Goal: Check status: Check status

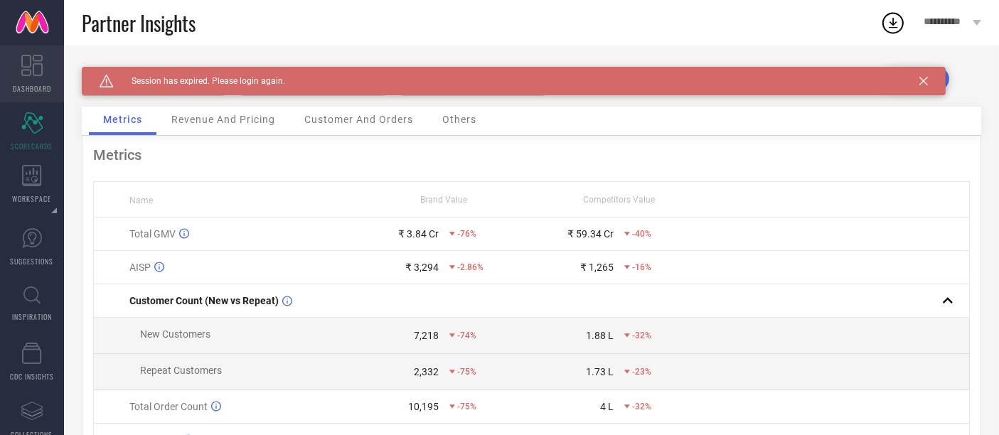
click at [34, 83] on span "DASHBOARD" at bounding box center [32, 88] width 38 height 11
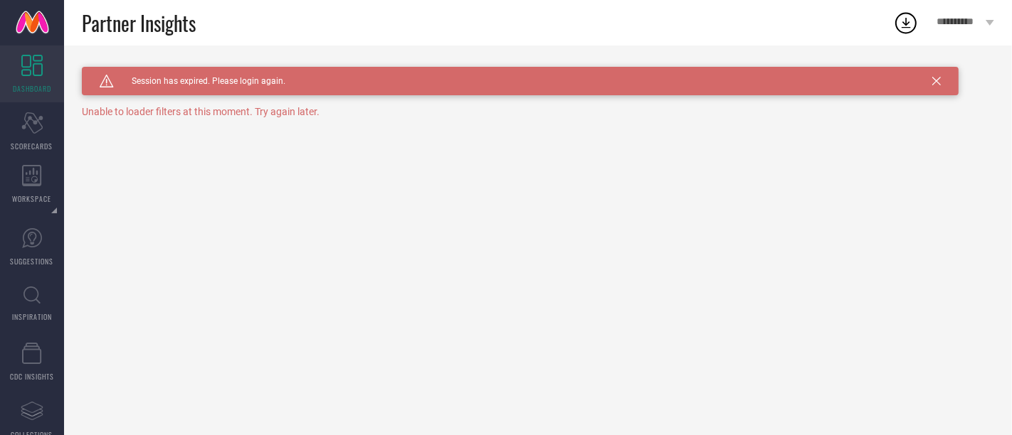
click at [939, 81] on icon at bounding box center [936, 81] width 9 height 9
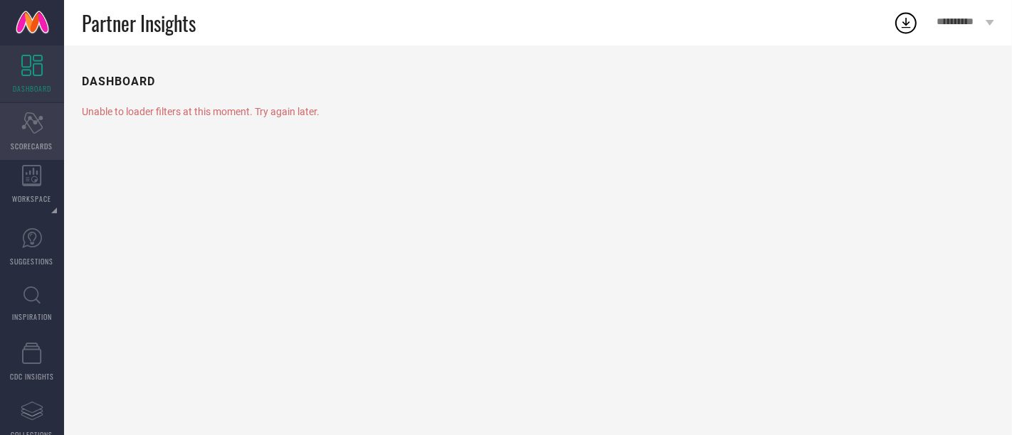
click at [46, 129] on div "Scorecard SCORECARDS" at bounding box center [32, 131] width 64 height 57
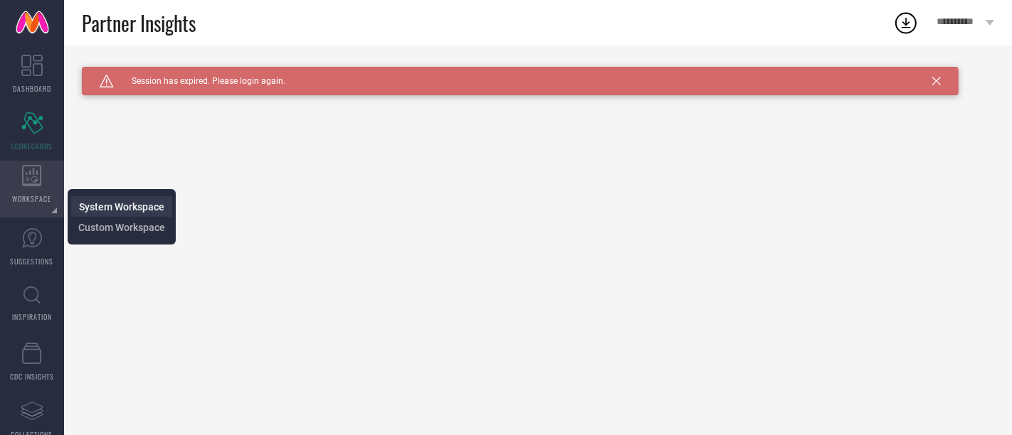
click at [135, 208] on span "System Workspace" at bounding box center [121, 206] width 85 height 11
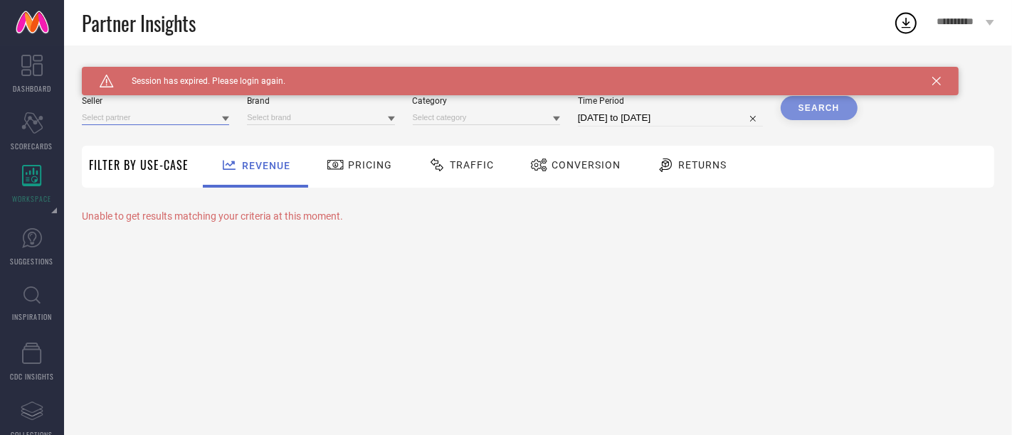
click at [121, 120] on input at bounding box center [155, 117] width 147 height 15
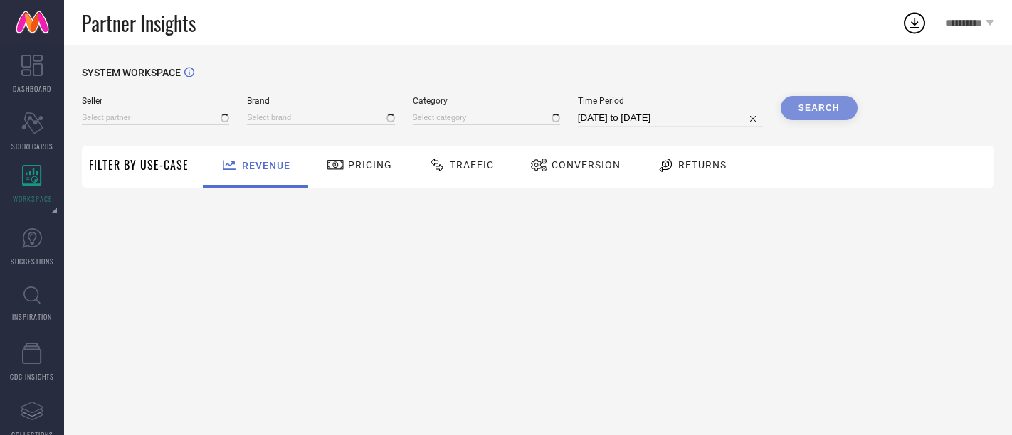
type input "All"
type input "1 STOP FASHION"
type input "All"
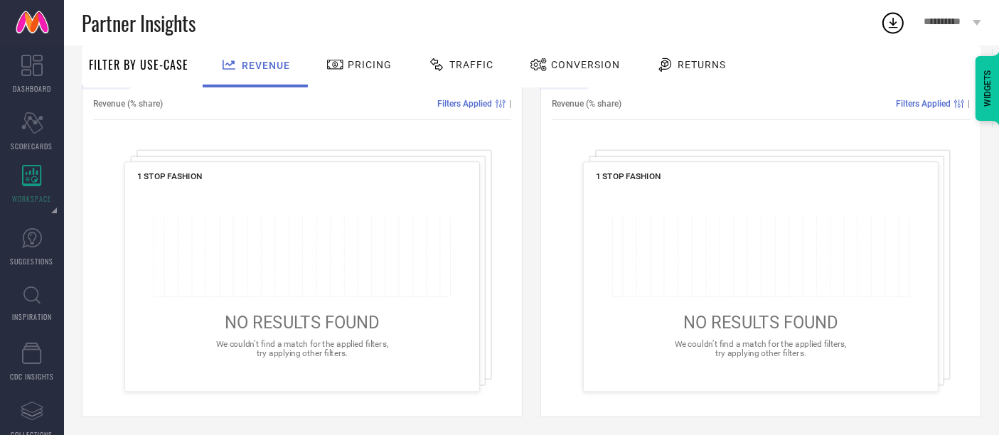
scroll to position [559, 0]
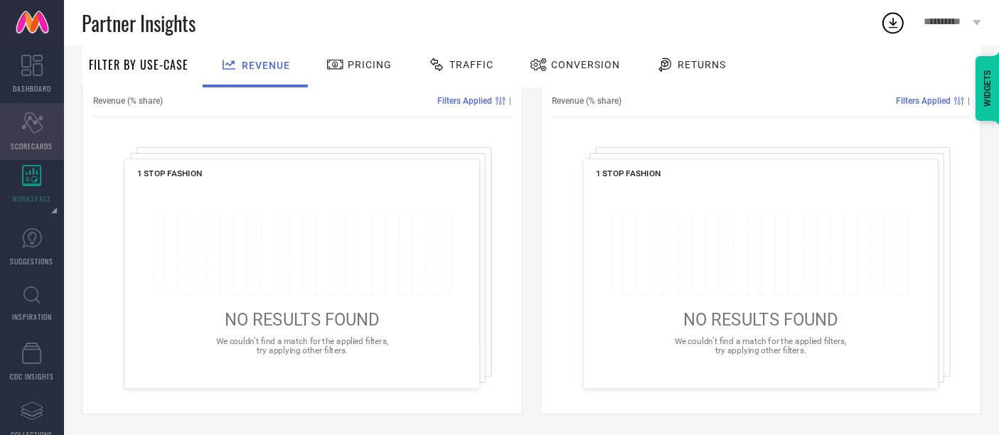
click at [38, 141] on span "SCORECARDS" at bounding box center [32, 146] width 42 height 11
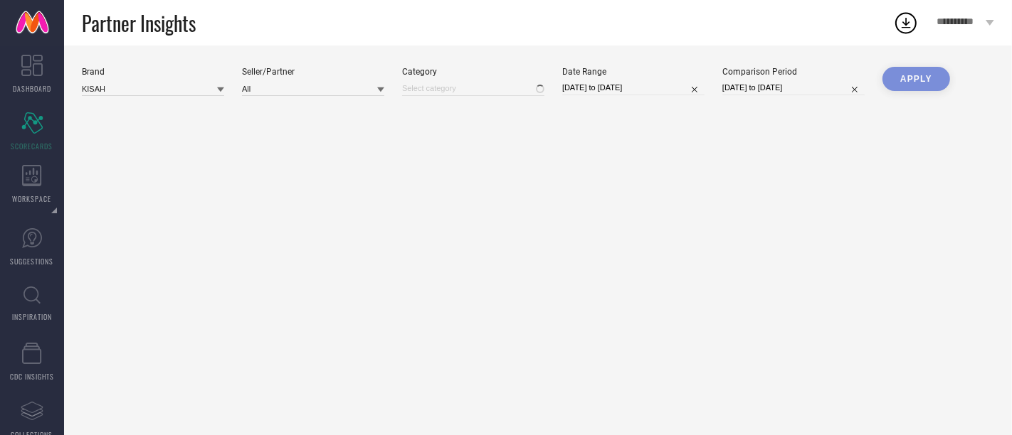
type input "All"
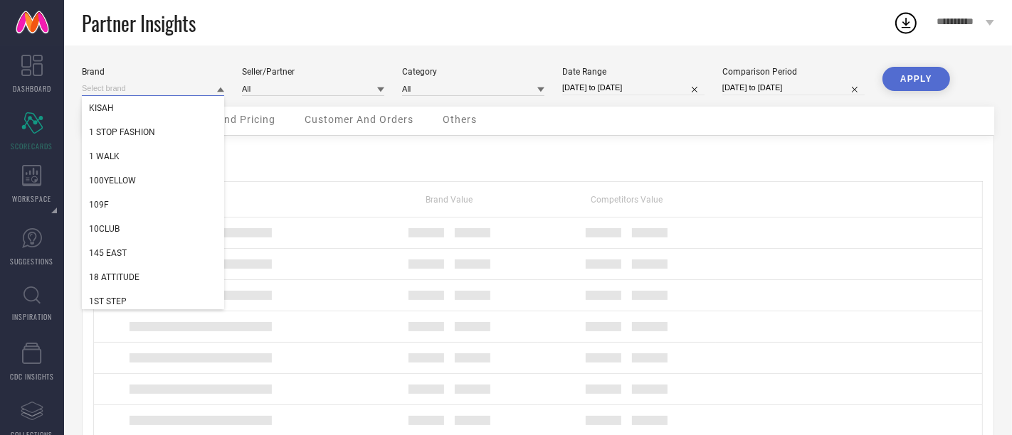
click at [156, 92] on input at bounding box center [153, 88] width 142 height 15
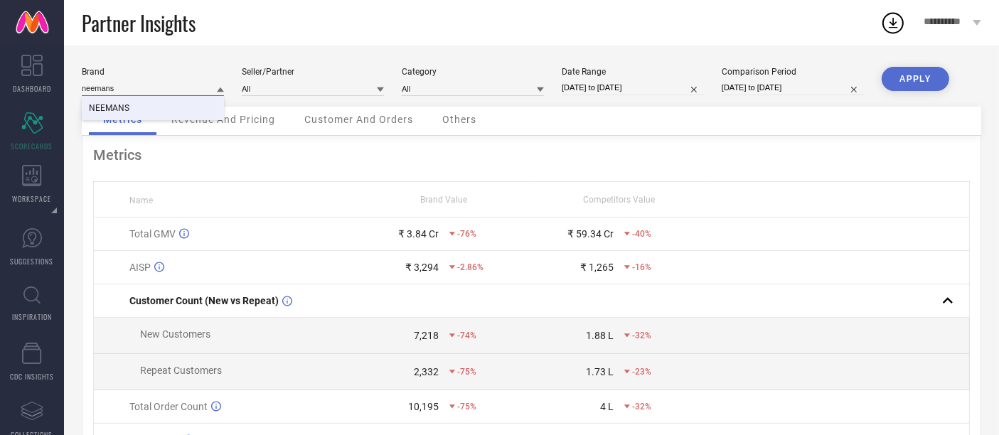
type input "neemans"
click at [158, 100] on div "NEEMANS" at bounding box center [153, 108] width 142 height 24
type input "All"
click at [279, 91] on input at bounding box center [313, 88] width 142 height 15
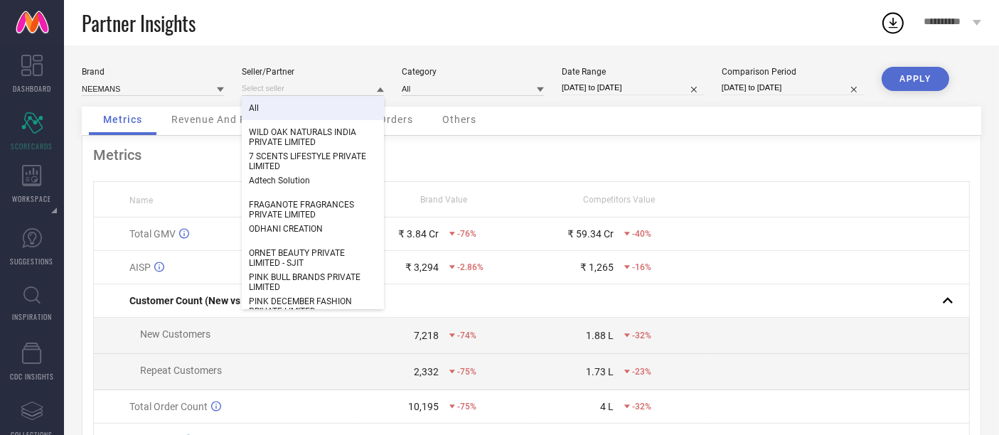
click at [280, 98] on div "All" at bounding box center [313, 108] width 142 height 24
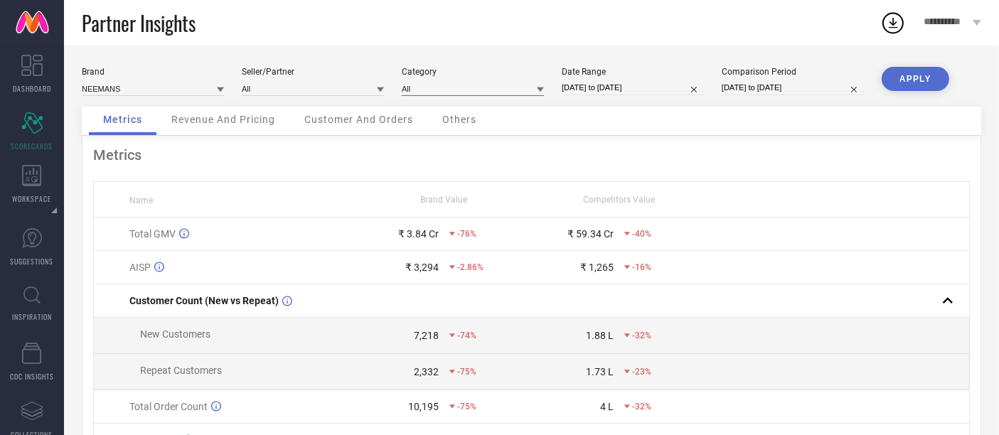
click at [420, 85] on input at bounding box center [473, 88] width 142 height 15
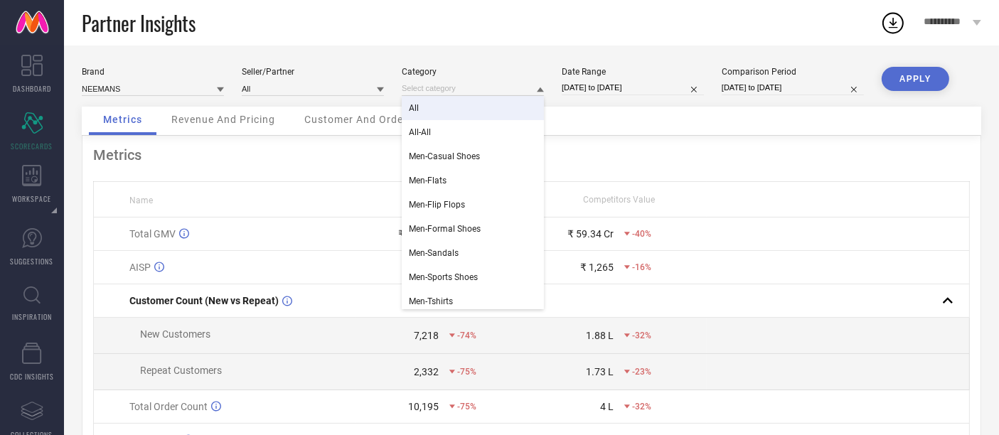
click at [435, 106] on div "All" at bounding box center [473, 108] width 142 height 24
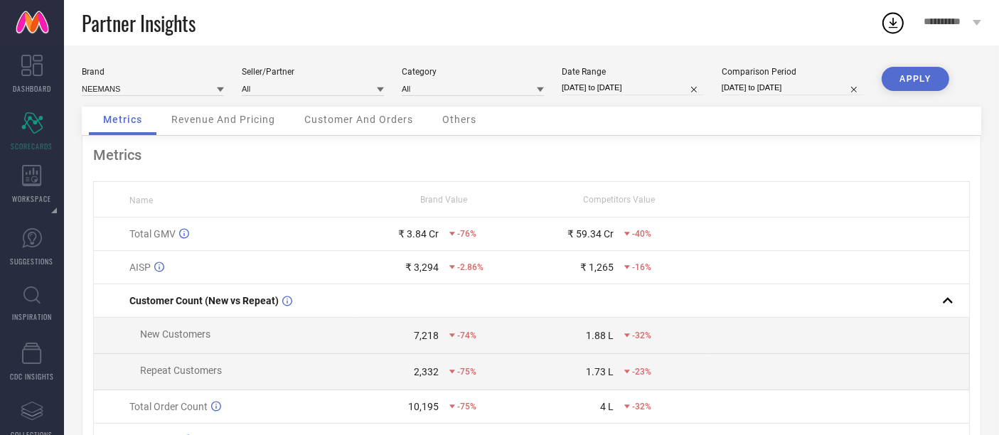
click at [597, 90] on input "[DATE] to [DATE]" at bounding box center [633, 87] width 142 height 15
select select "2"
select select "2025"
select select "3"
select select "2025"
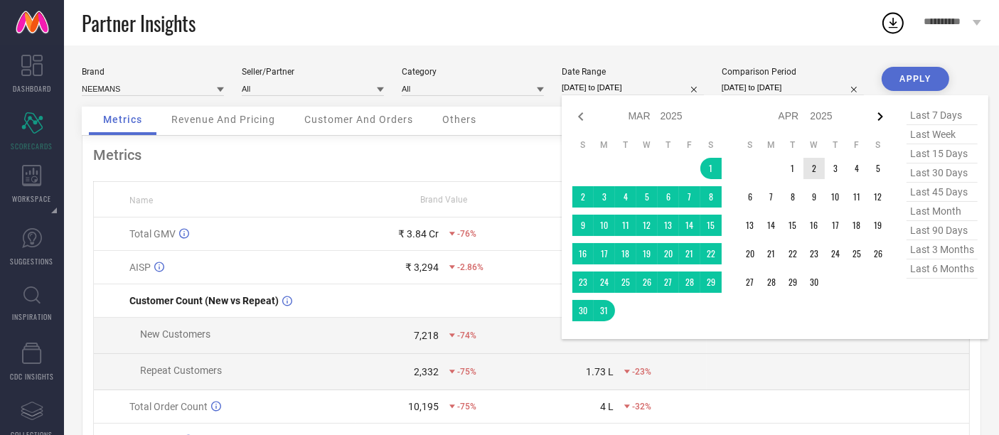
click at [878, 118] on icon at bounding box center [880, 116] width 17 height 17
select select "3"
select select "2025"
select select "4"
select select "2025"
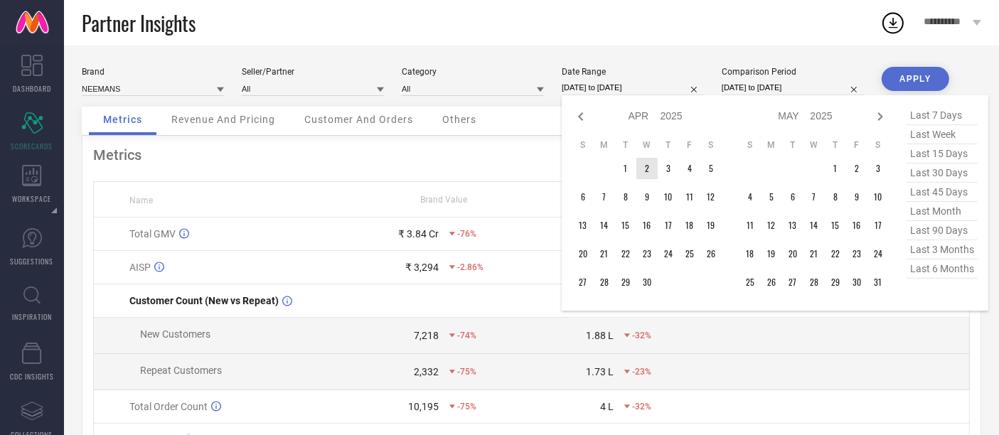
click at [878, 118] on icon at bounding box center [880, 116] width 17 height 17
select select "4"
select select "2025"
select select "5"
select select "2025"
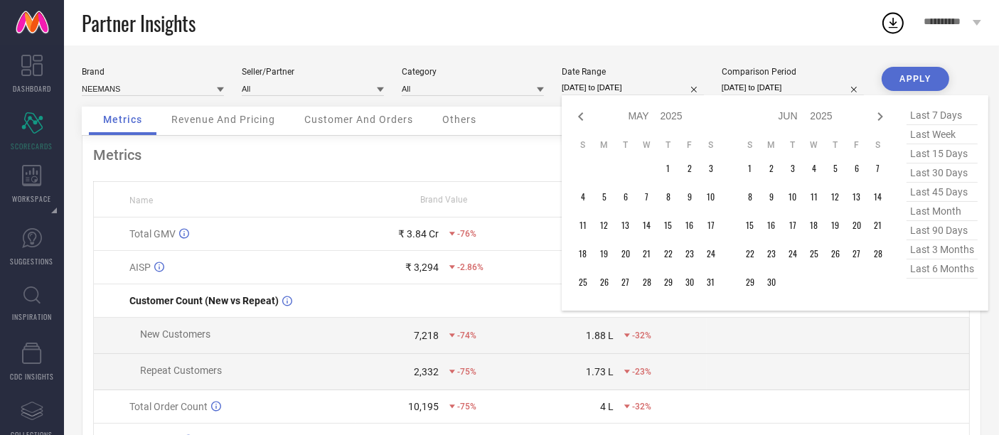
click at [878, 118] on icon at bounding box center [880, 116] width 17 height 17
select select "5"
select select "2025"
select select "6"
select select "2025"
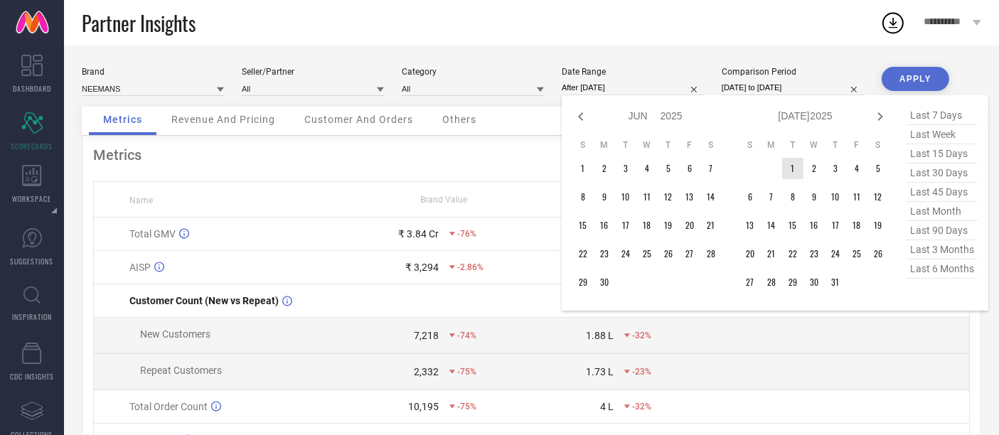
click at [795, 166] on td "1" at bounding box center [792, 168] width 21 height 21
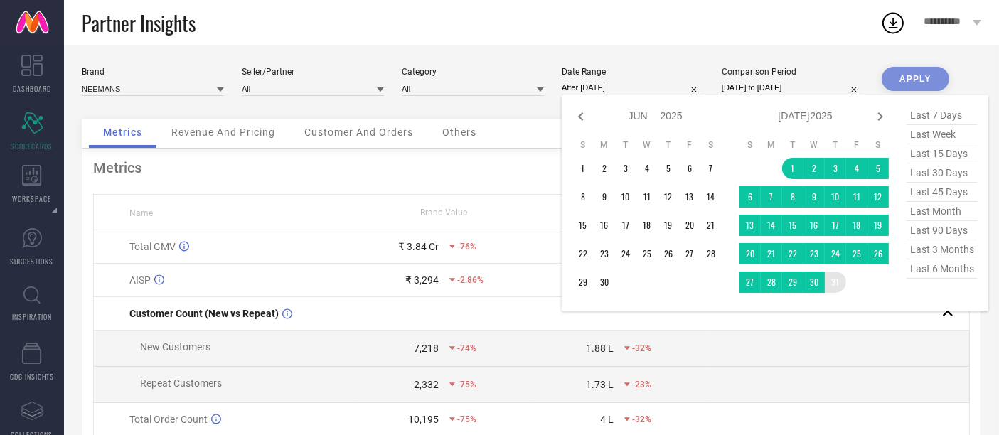
type input "01-07-2025 to 31-07-2025"
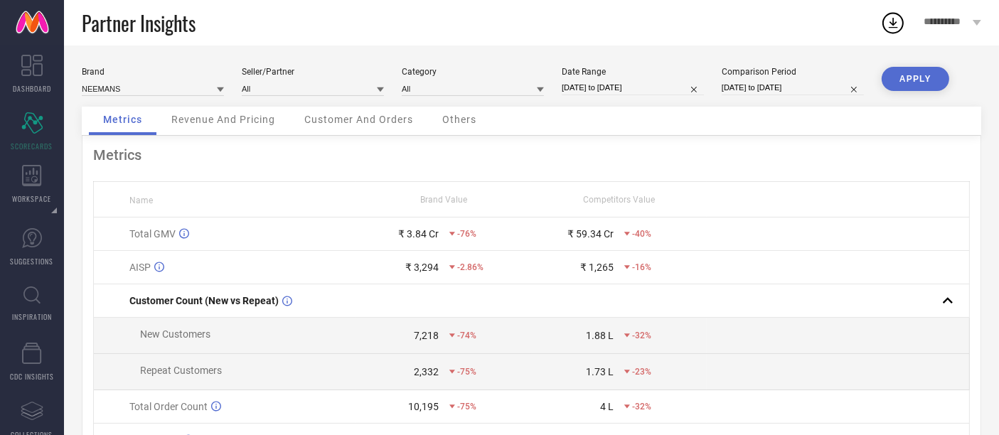
click at [918, 78] on button "APPLY" at bounding box center [916, 79] width 68 height 24
click at [239, 121] on span "Revenue And Pricing" at bounding box center [223, 119] width 104 height 11
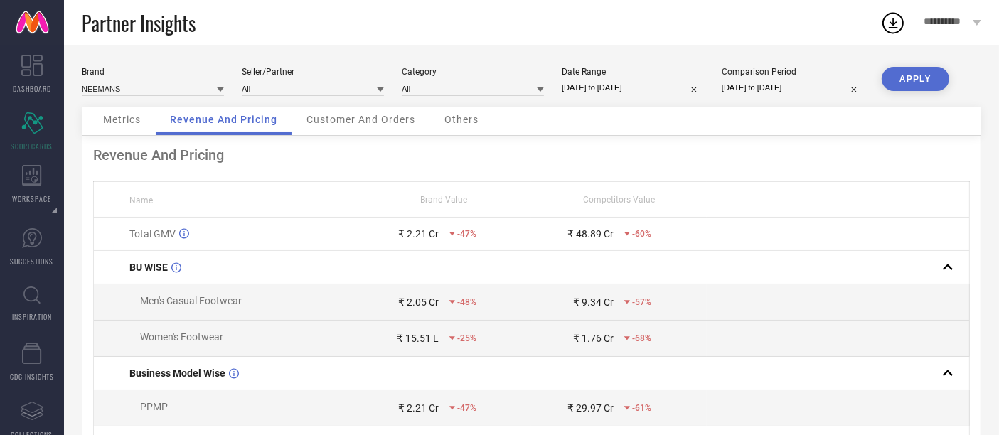
click at [378, 123] on span "Customer And Orders" at bounding box center [361, 119] width 109 height 11
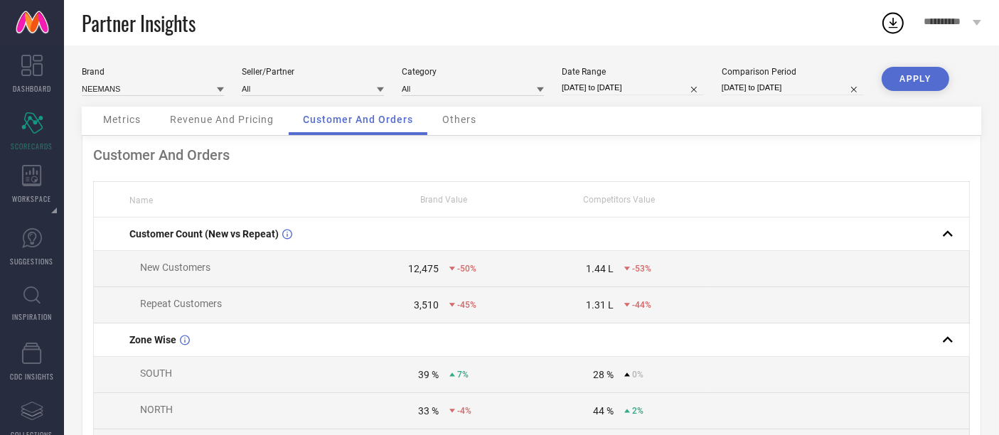
click at [464, 119] on span "Others" at bounding box center [459, 119] width 34 height 11
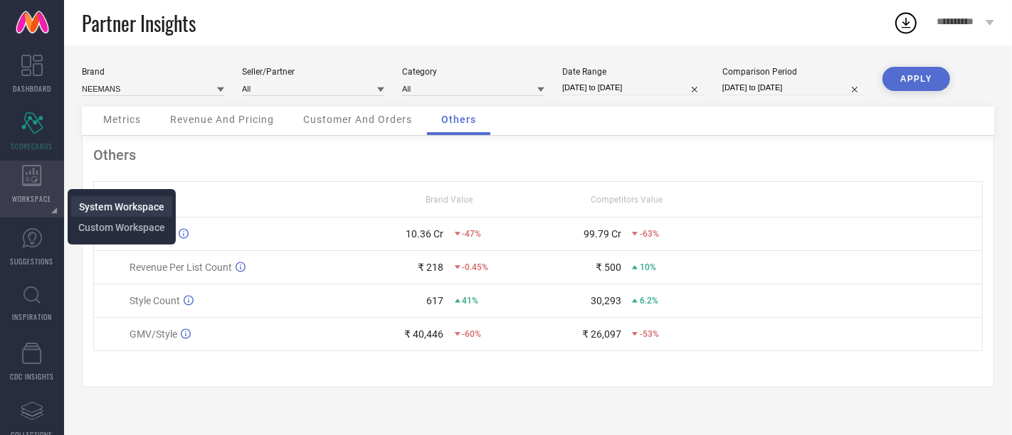
click at [133, 202] on span "System Workspace" at bounding box center [121, 206] width 85 height 11
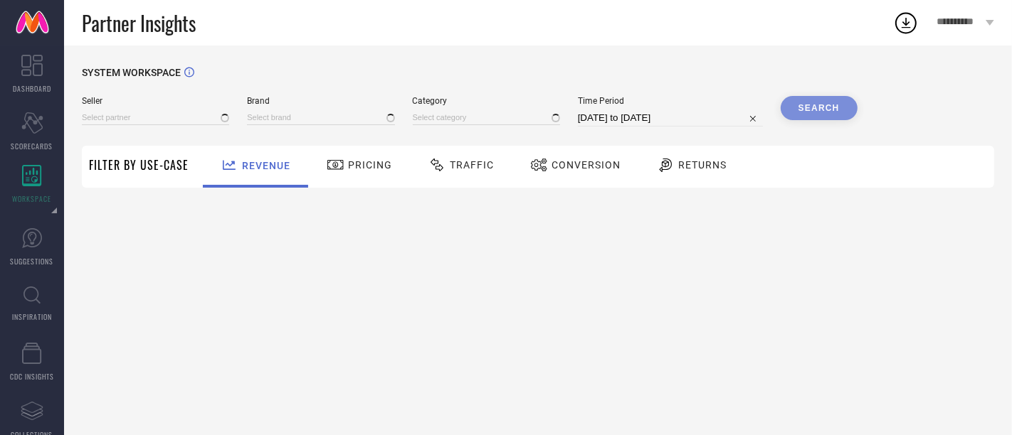
type input "All"
type input "1 STOP FASHION"
type input "All"
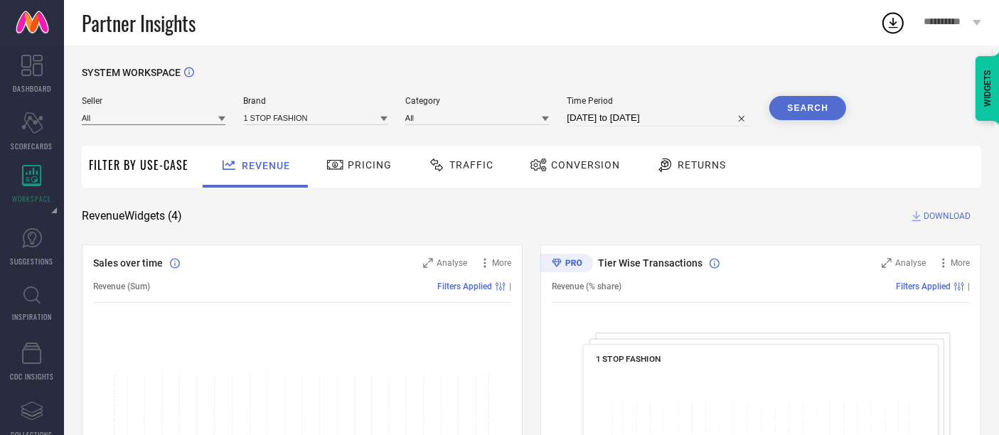
click at [111, 116] on input at bounding box center [154, 117] width 144 height 15
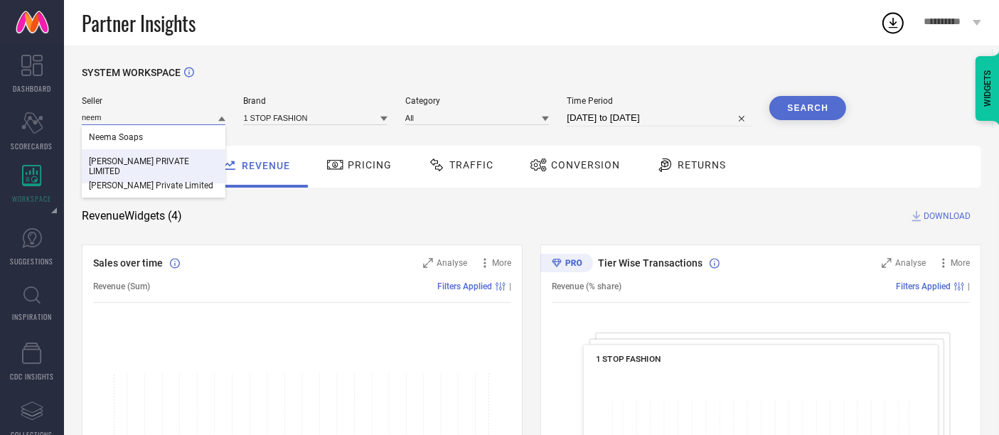
type input "neem"
click at [146, 169] on div "NEEMAN'S PRIVATE LIMITED" at bounding box center [154, 166] width 144 height 34
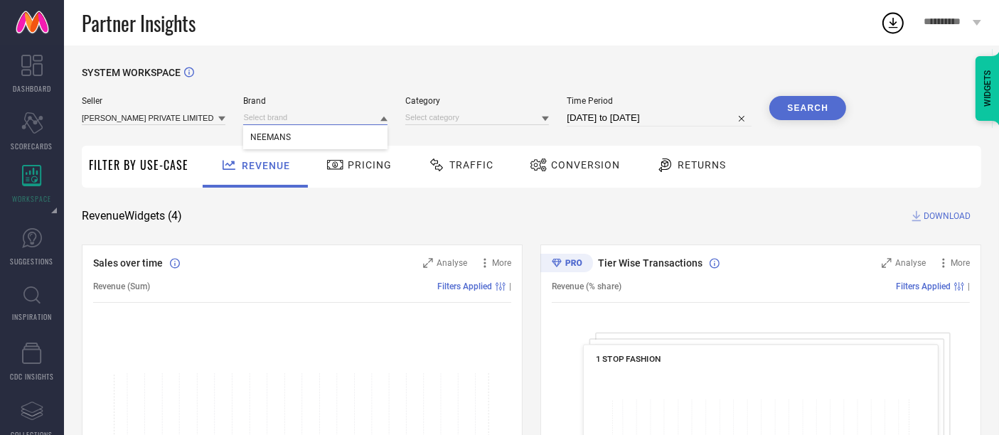
click at [284, 115] on input at bounding box center [315, 117] width 144 height 15
click at [286, 137] on span "NEEMANS" at bounding box center [270, 137] width 41 height 10
click at [440, 119] on input at bounding box center [477, 117] width 144 height 15
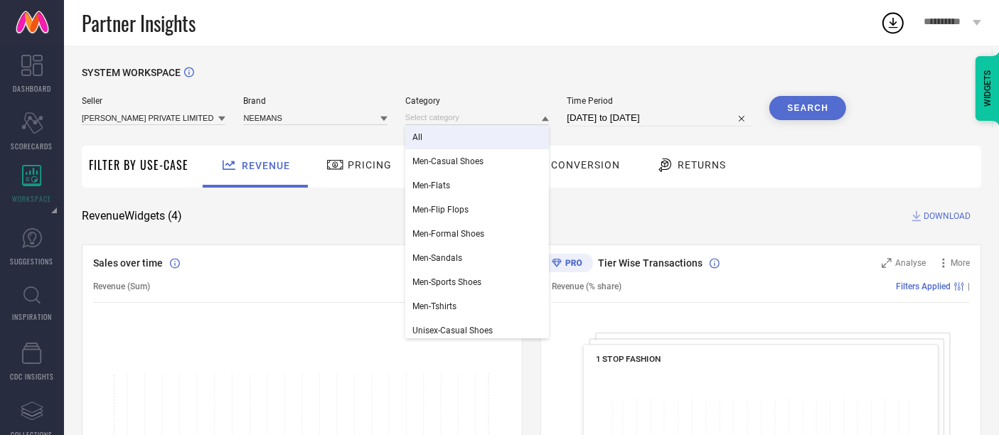
click at [445, 131] on div "All" at bounding box center [477, 137] width 144 height 24
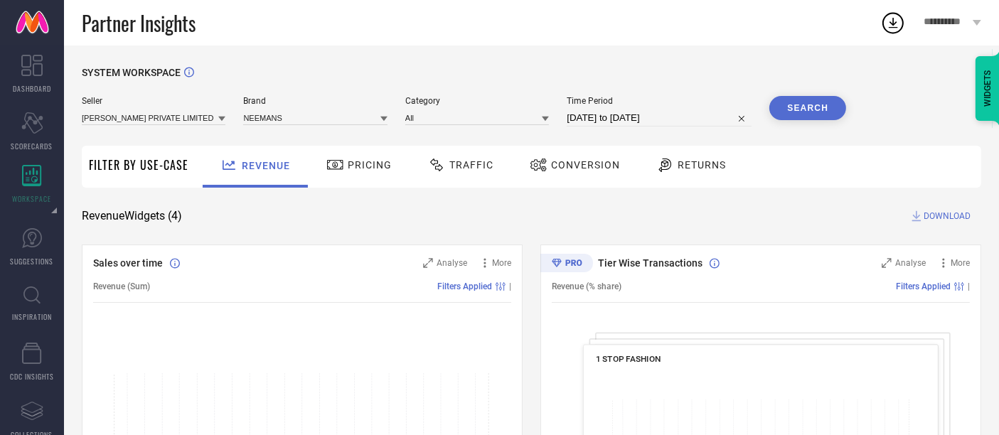
click at [809, 110] on button "Search" at bounding box center [808, 108] width 77 height 24
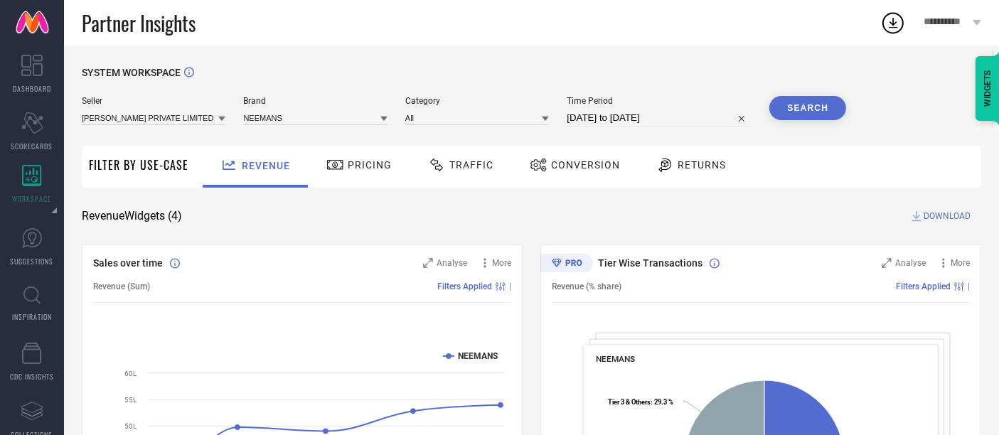
scroll to position [237, 0]
